Goal: Task Accomplishment & Management: Manage account settings

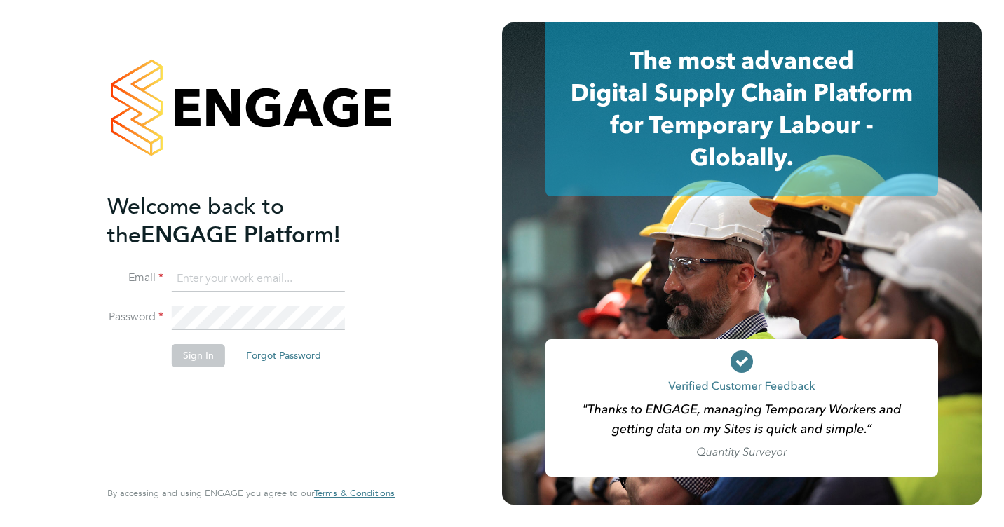
type input "victoria.ticehurst@ncclondon.ac.uk"
click at [198, 358] on button "Sign In" at bounding box center [198, 355] width 53 height 22
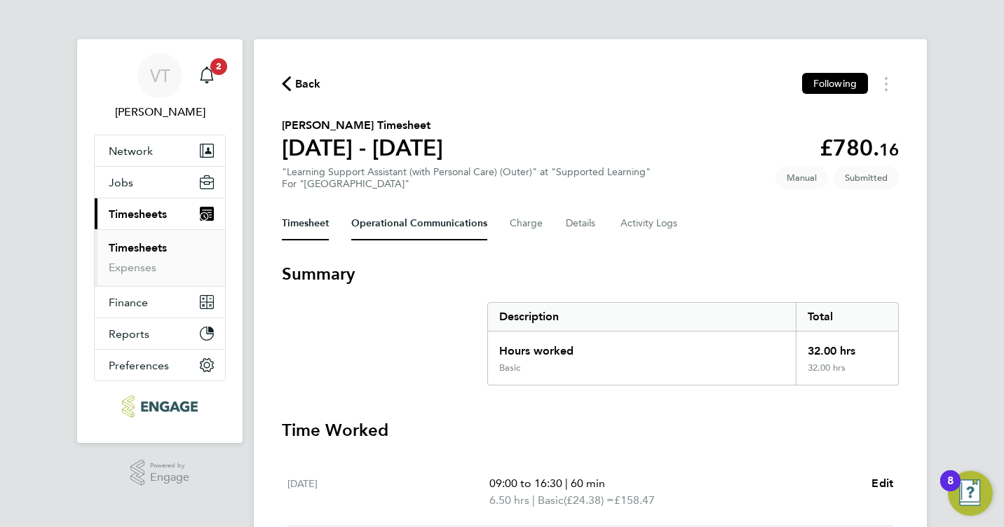
drag, startPoint x: 426, startPoint y: 224, endPoint x: 426, endPoint y: 235, distance: 11.2
click at [426, 224] on Communications-tab "Operational Communications" at bounding box center [419, 224] width 136 height 34
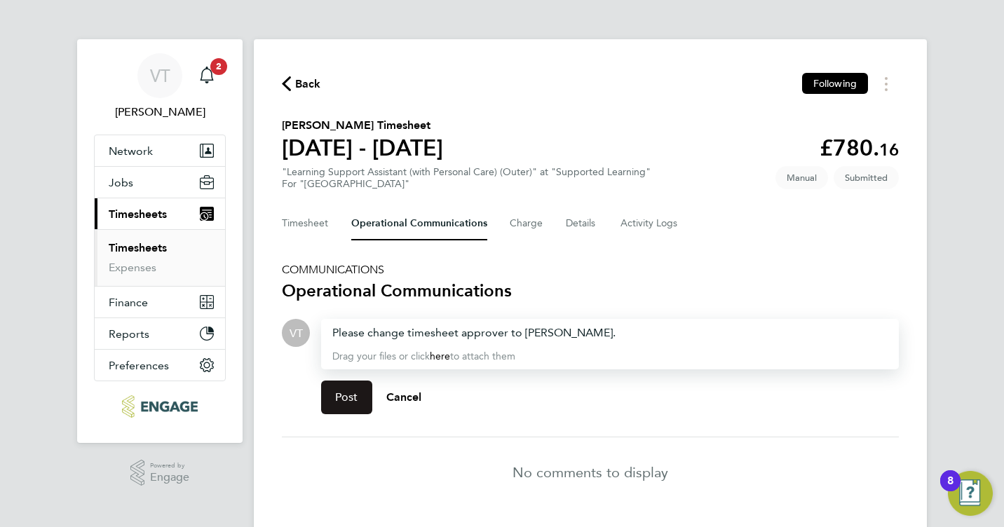
click at [347, 404] on button "Post" at bounding box center [346, 398] width 51 height 34
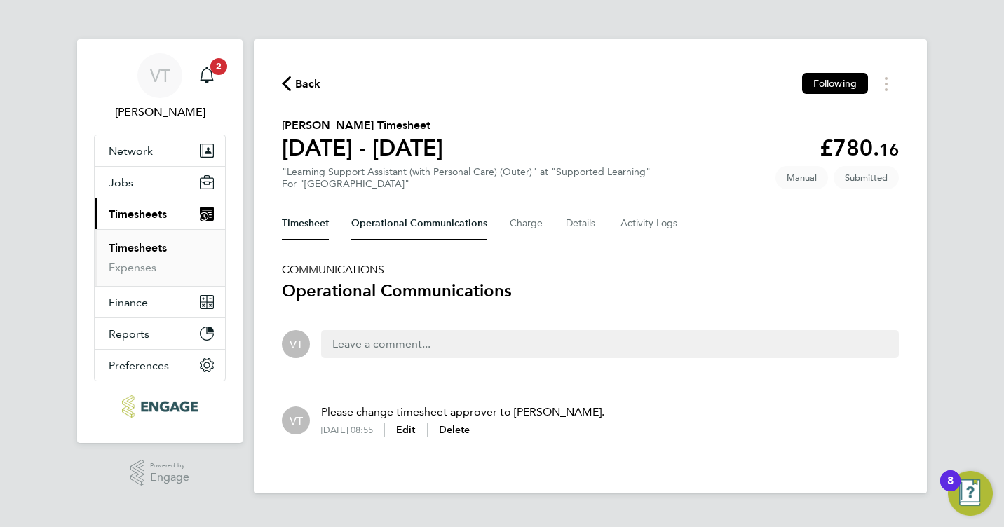
click at [303, 219] on button "Timesheet" at bounding box center [305, 224] width 47 height 34
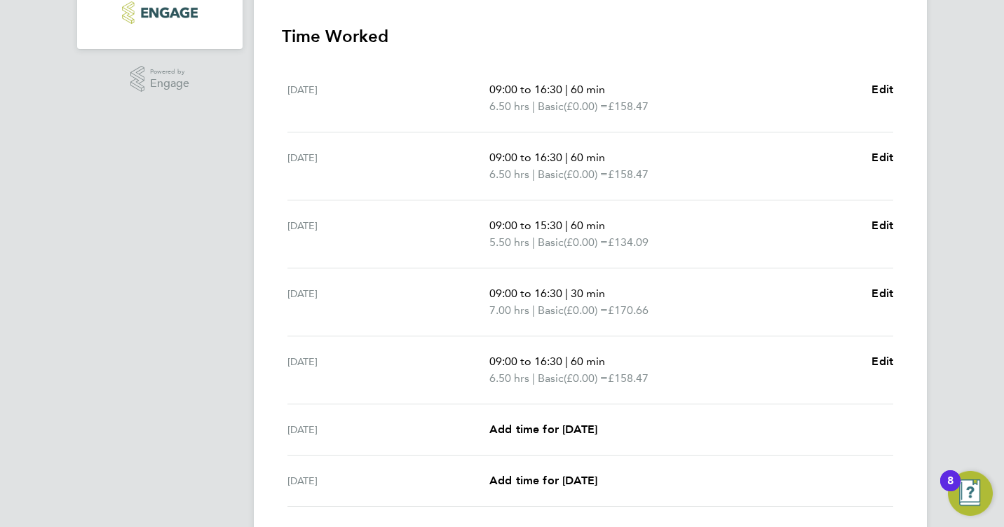
scroll to position [497, 0]
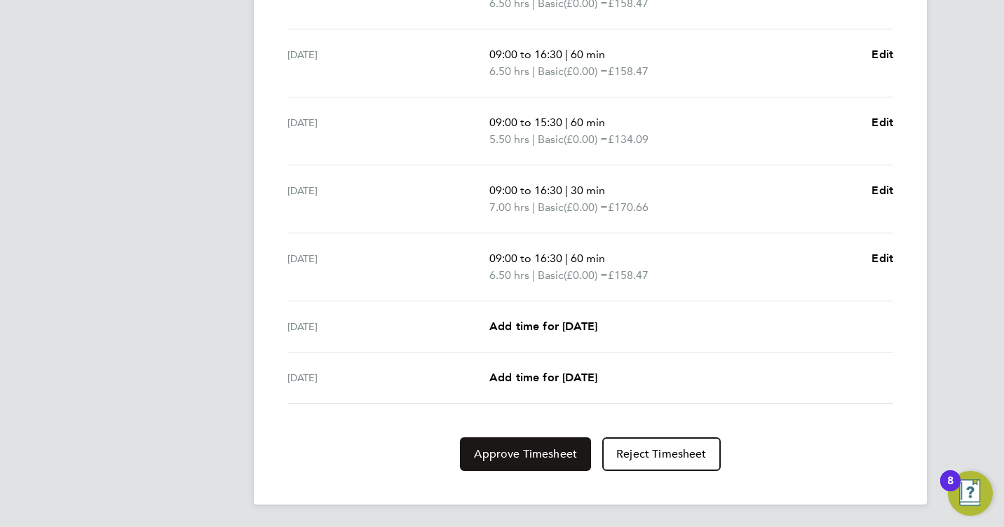
drag, startPoint x: 539, startPoint y: 453, endPoint x: 580, endPoint y: 442, distance: 42.4
click at [539, 453] on span "Approve Timesheet" at bounding box center [525, 454] width 103 height 14
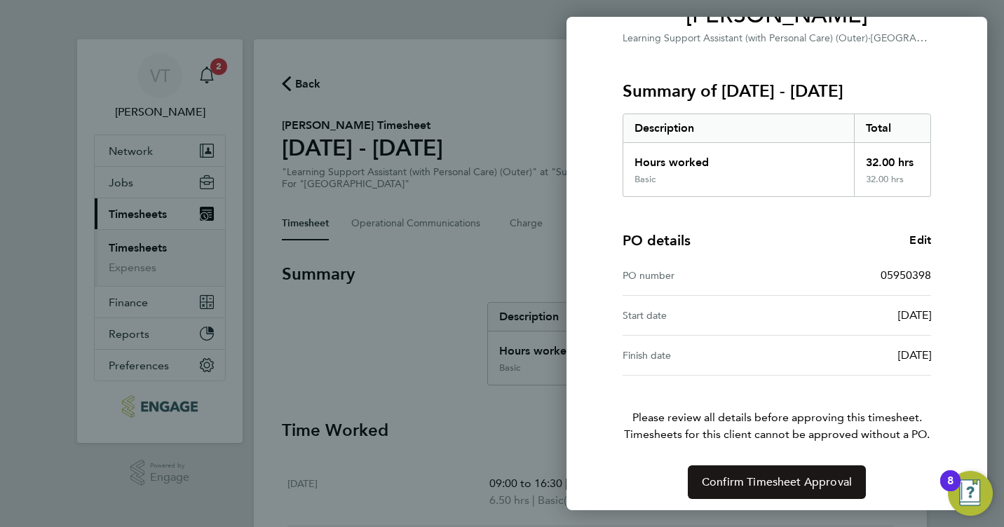
scroll to position [144, 0]
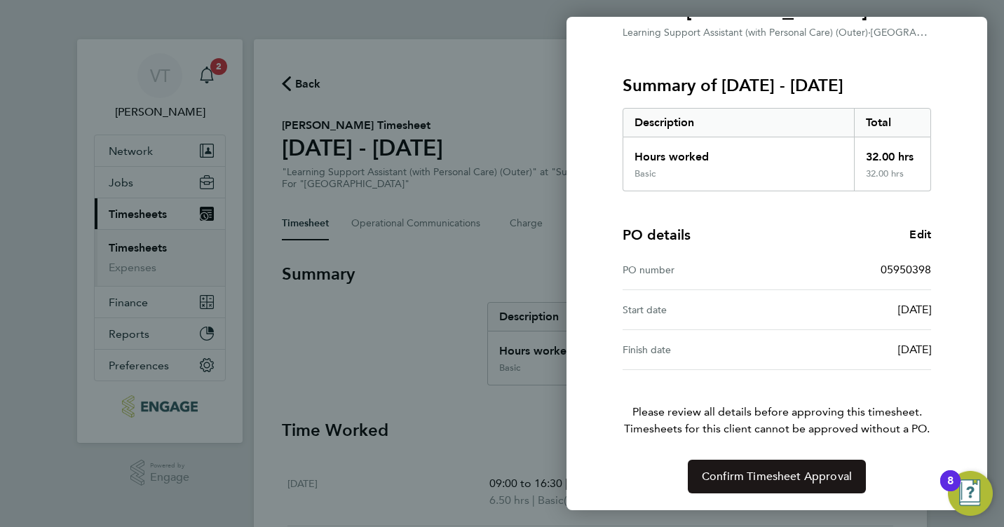
click at [779, 467] on button "Confirm Timesheet Approval" at bounding box center [777, 477] width 178 height 34
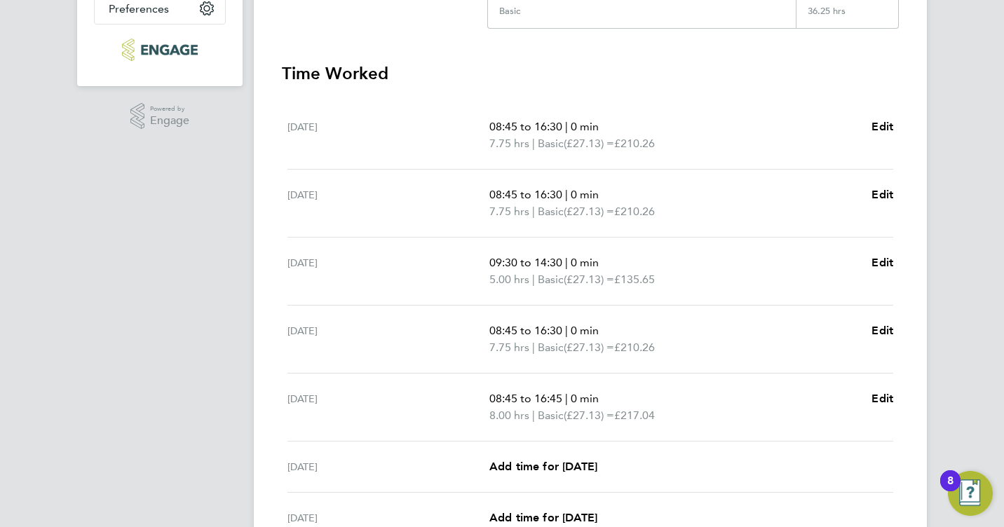
scroll to position [497, 0]
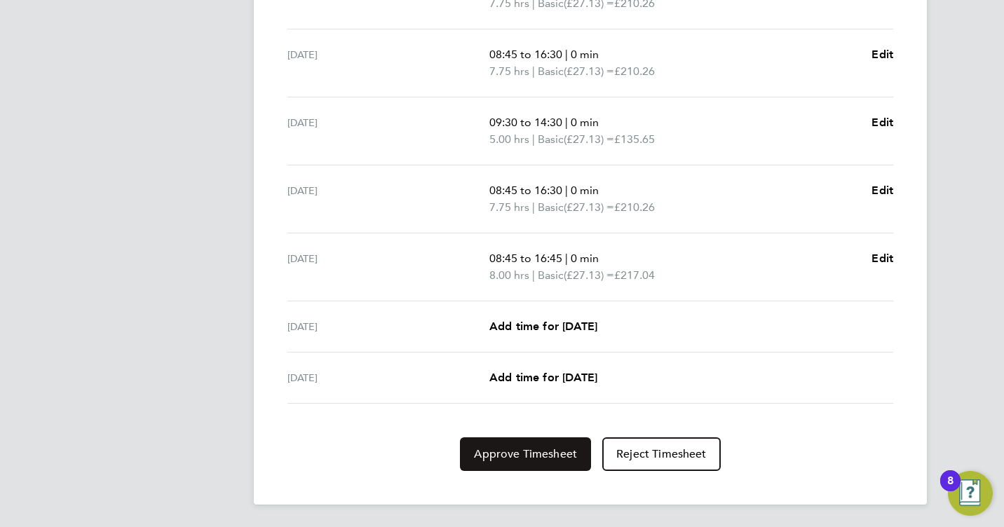
click at [528, 455] on span "Approve Timesheet" at bounding box center [525, 454] width 103 height 14
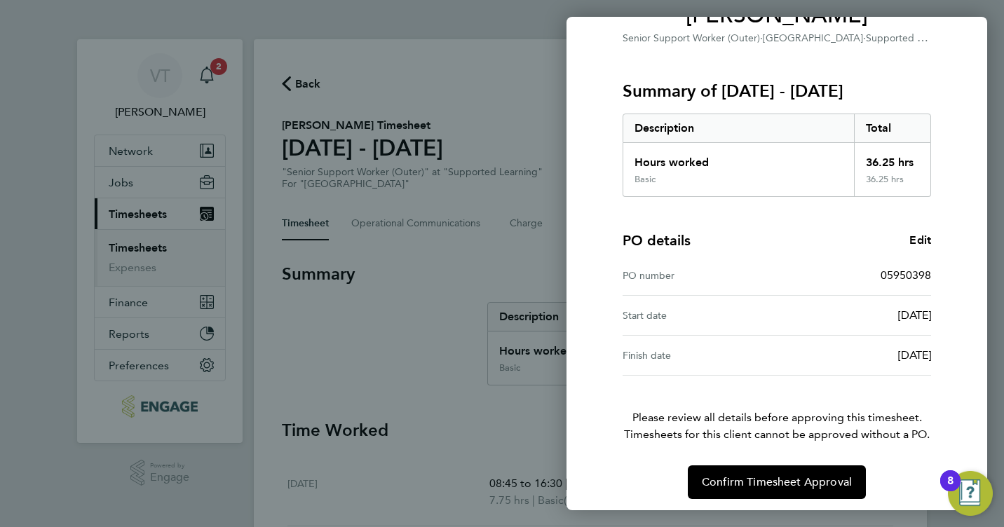
scroll to position [144, 0]
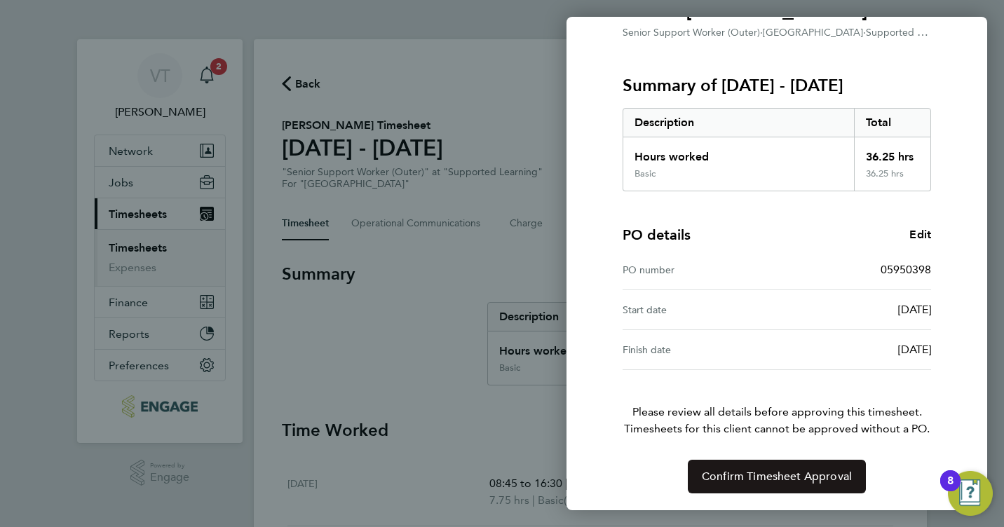
drag, startPoint x: 763, startPoint y: 475, endPoint x: 512, endPoint y: 369, distance: 273.0
click at [763, 476] on span "Confirm Timesheet Approval" at bounding box center [777, 477] width 150 height 14
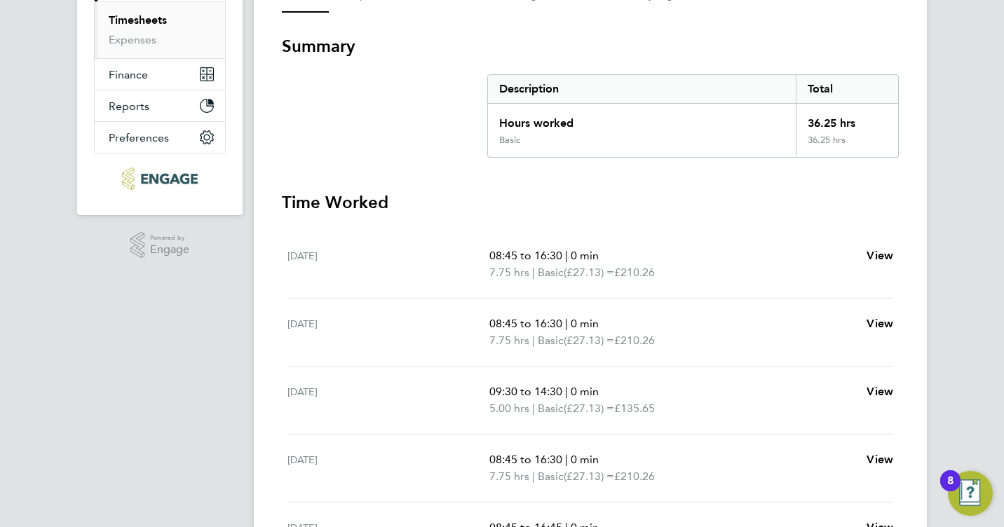
scroll to position [9, 0]
